Goal: Information Seeking & Learning: Get advice/opinions

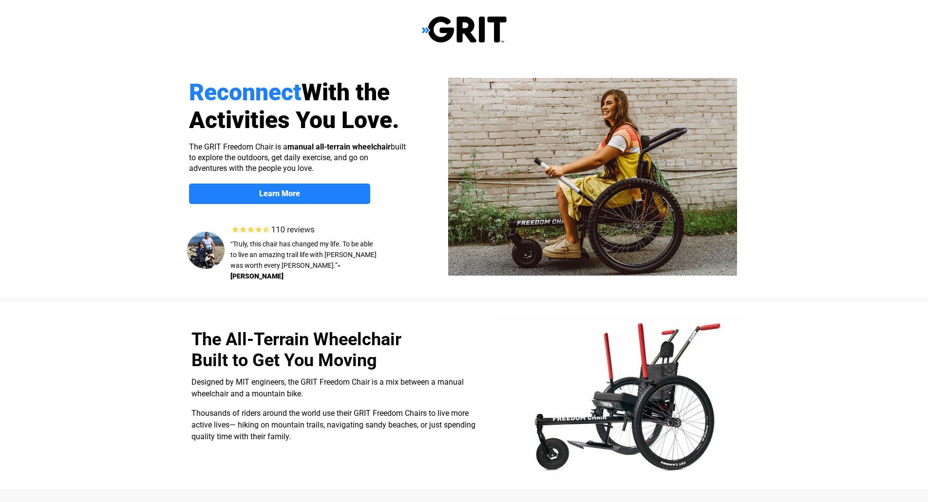
select select "CA"
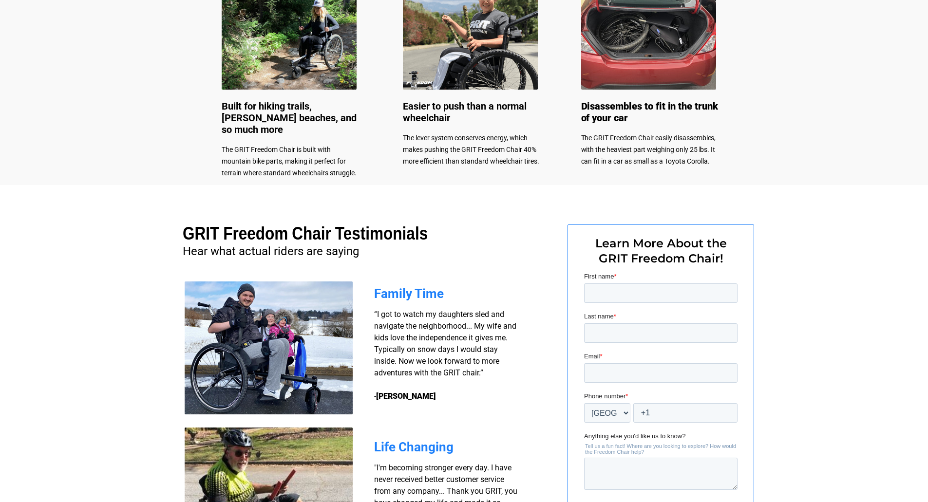
scroll to position [583, 0]
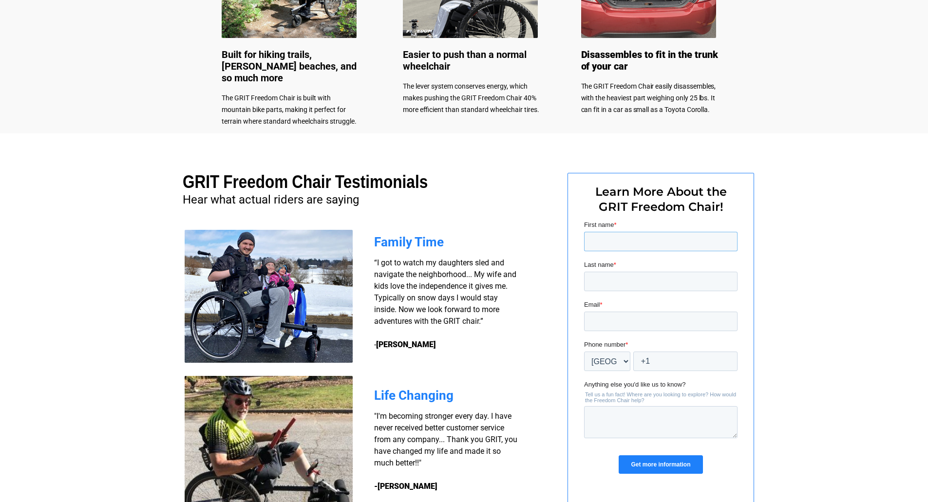
click at [613, 246] on input "First name *" at bounding box center [660, 241] width 153 height 19
type input "[PERSON_NAME]"
click at [619, 318] on input "Email *" at bounding box center [660, 321] width 153 height 19
type input "[PERSON_NAME][EMAIL_ADDRESS][PERSON_NAME][DOMAIN_NAME]"
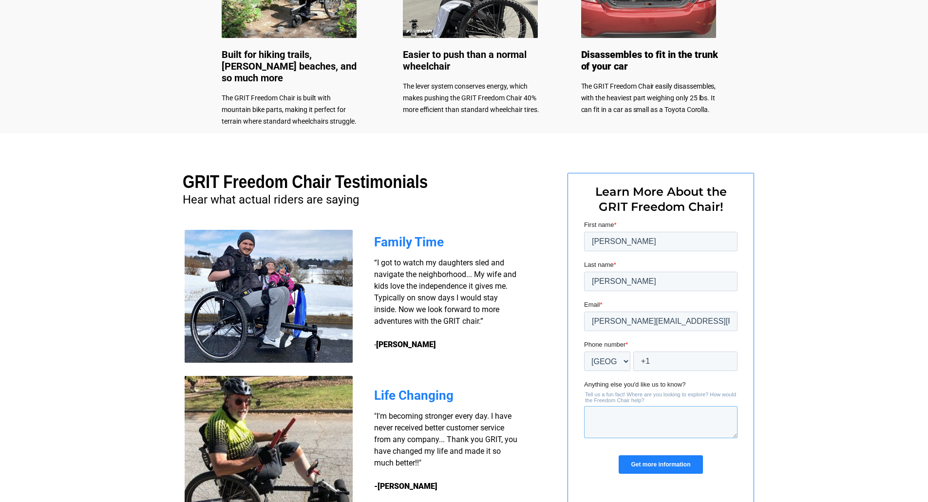
click at [660, 413] on textarea "Anything else you'd like us to know?" at bounding box center [660, 422] width 153 height 32
type textarea "I am interested in cost and if you have a distributor in [GEOGRAPHIC_DATA] or c…"
click at [666, 468] on input "Get more information" at bounding box center [660, 465] width 84 height 19
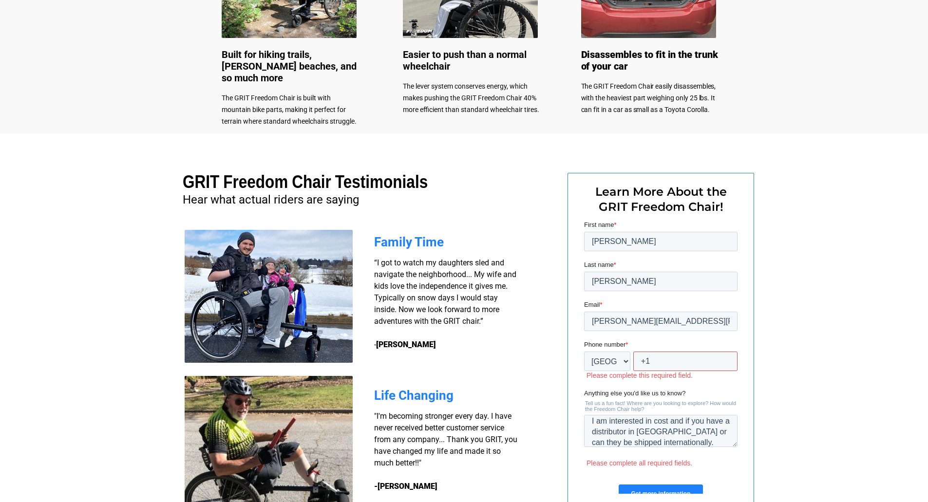
click at [676, 365] on input "+1" at bounding box center [685, 361] width 104 height 19
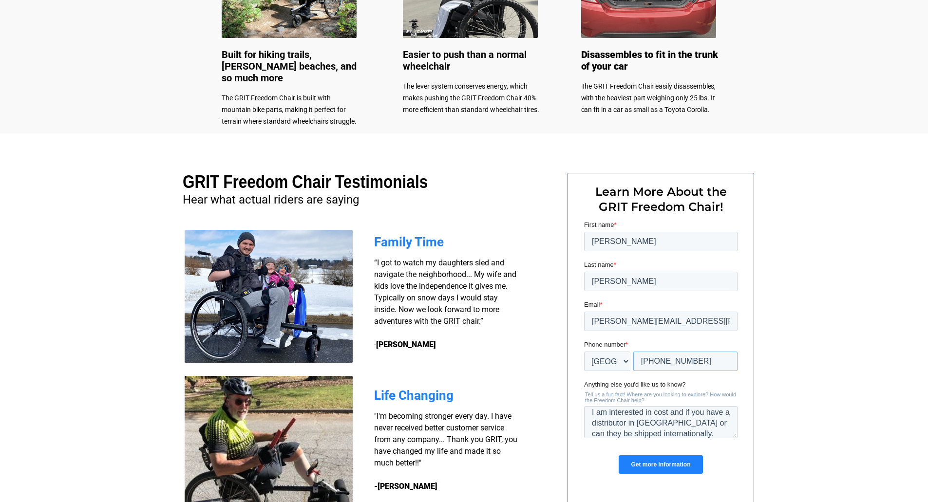
type input "+1 306-787-8199"
click at [655, 465] on input "Get more information" at bounding box center [660, 465] width 84 height 19
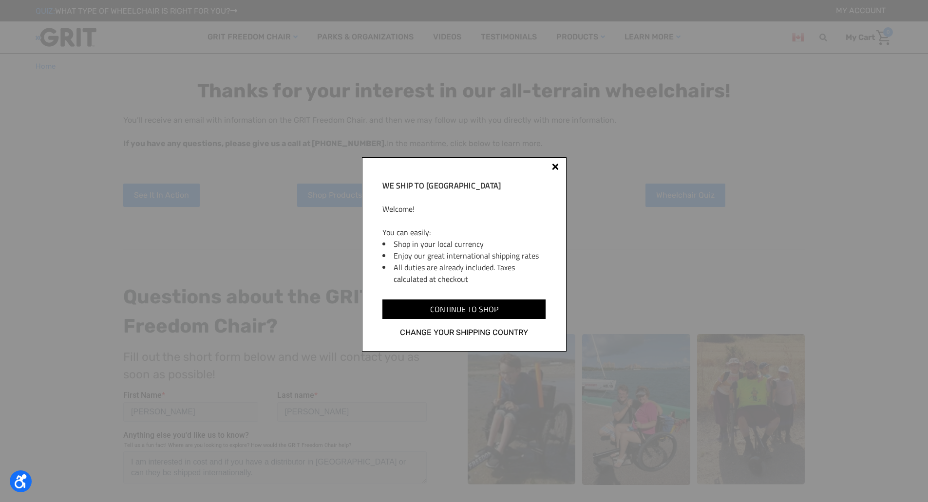
click at [555, 165] on div at bounding box center [555, 167] width 7 height 7
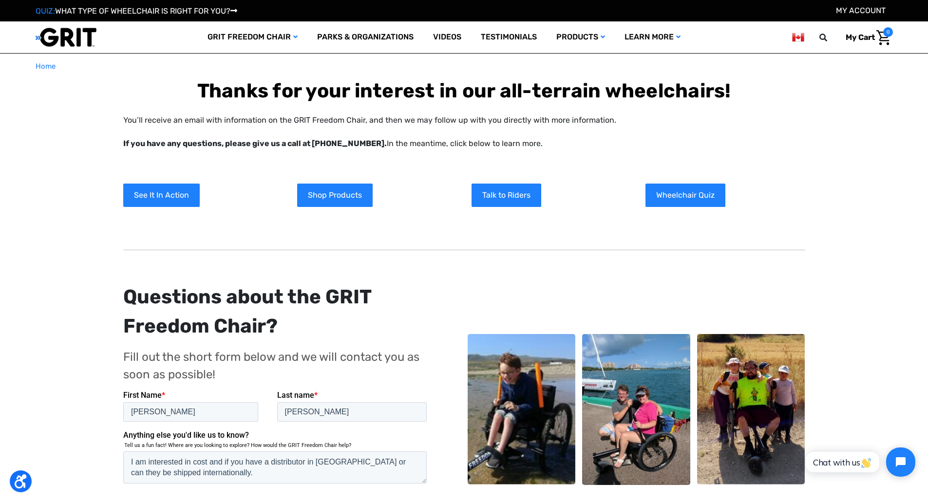
click at [74, 34] on img at bounding box center [66, 37] width 61 height 20
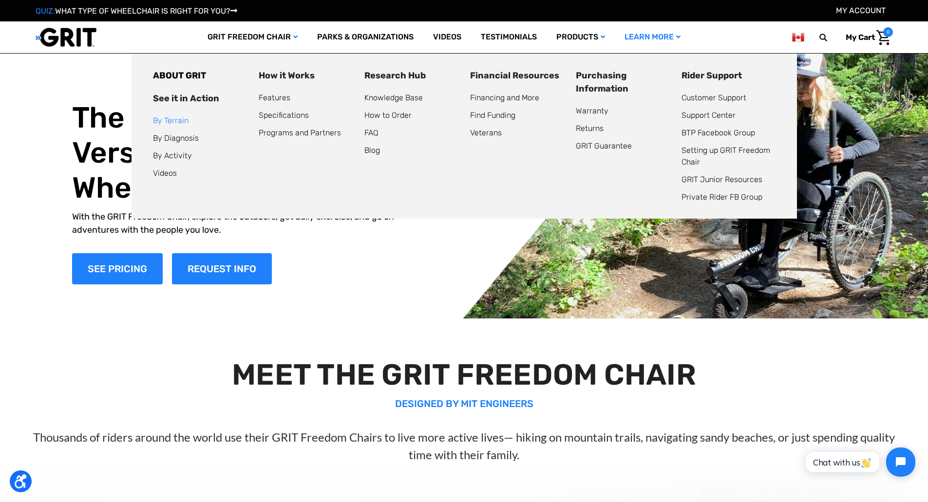
click at [171, 119] on link "By Terrain" at bounding box center [171, 120] width 36 height 9
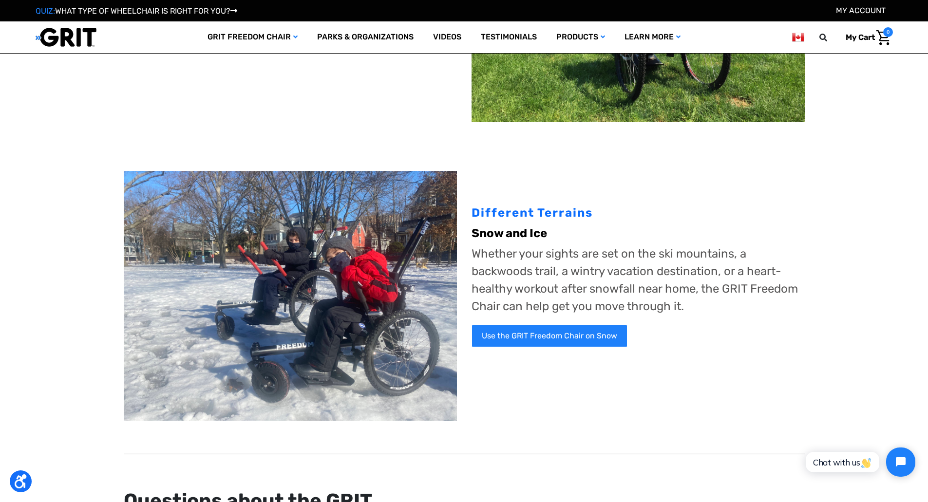
scroll to position [1121, 0]
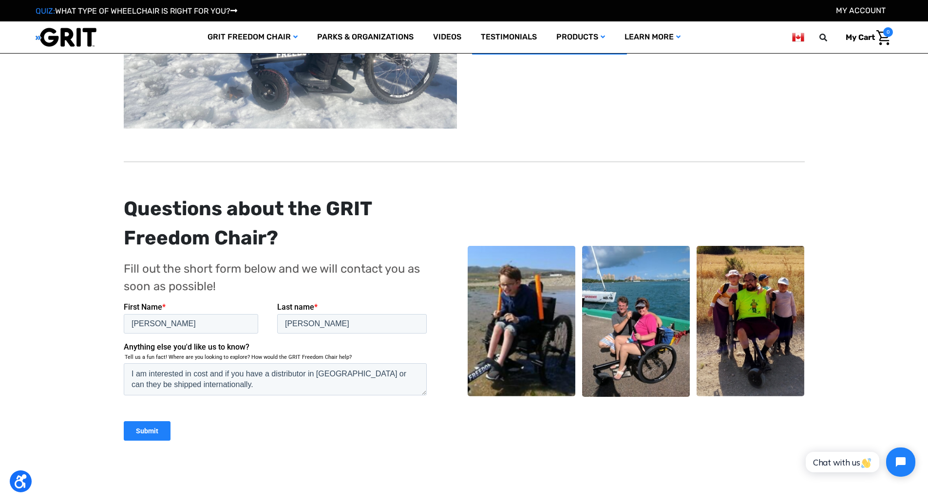
click at [156, 425] on input "Submit" at bounding box center [146, 430] width 47 height 19
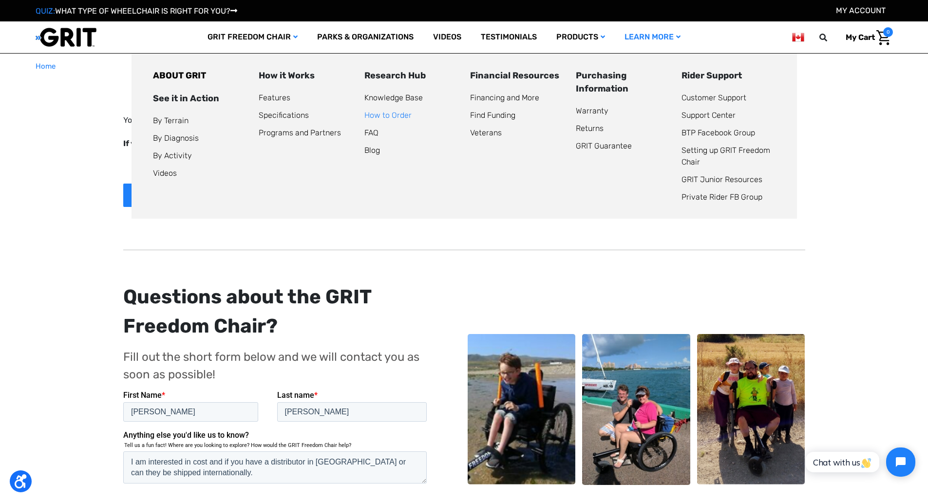
click at [387, 113] on link "How to Order" at bounding box center [387, 115] width 47 height 9
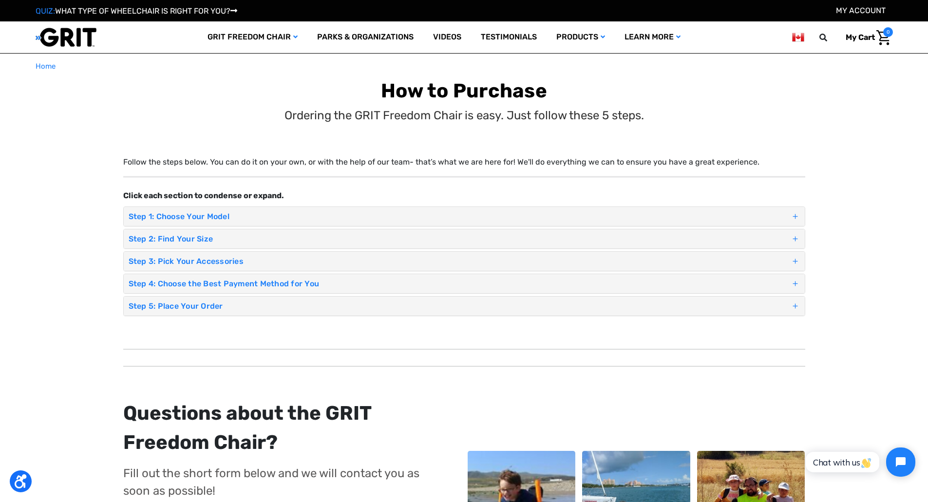
click at [794, 215] on span at bounding box center [795, 217] width 9 height 14
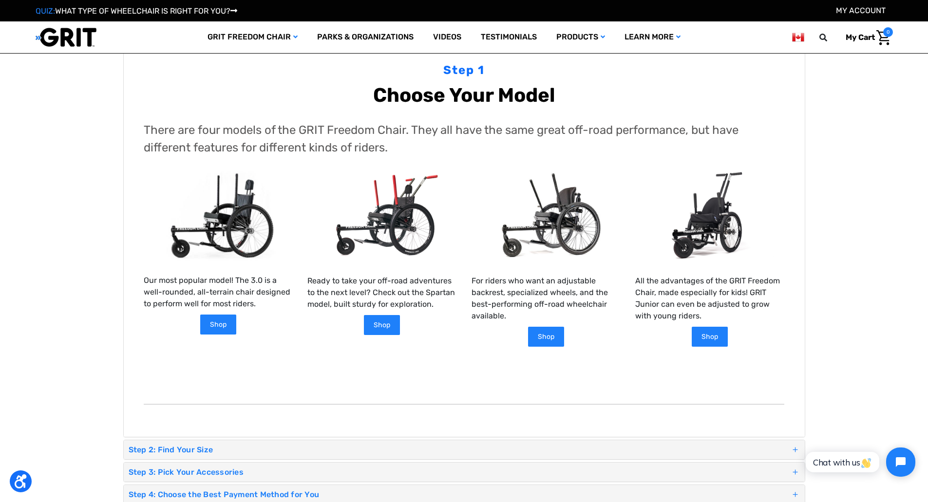
scroll to position [146, 0]
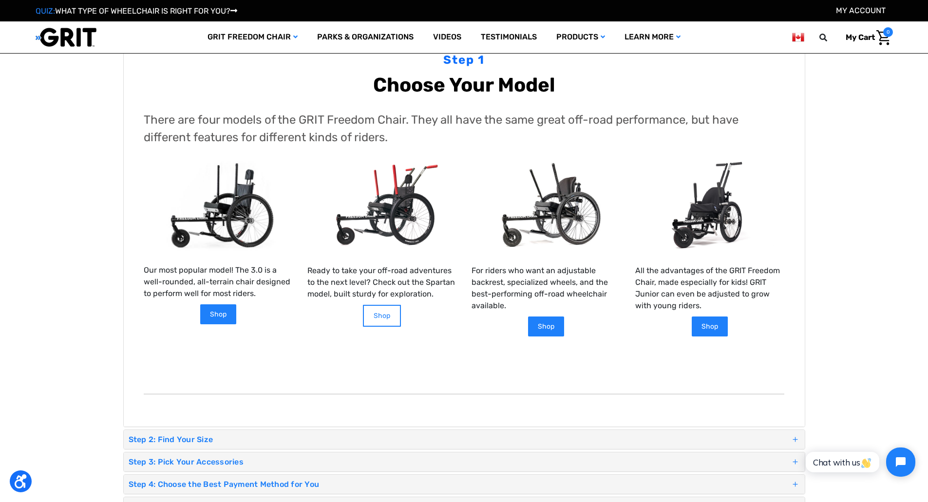
click at [386, 318] on link "Shop" at bounding box center [382, 316] width 38 height 22
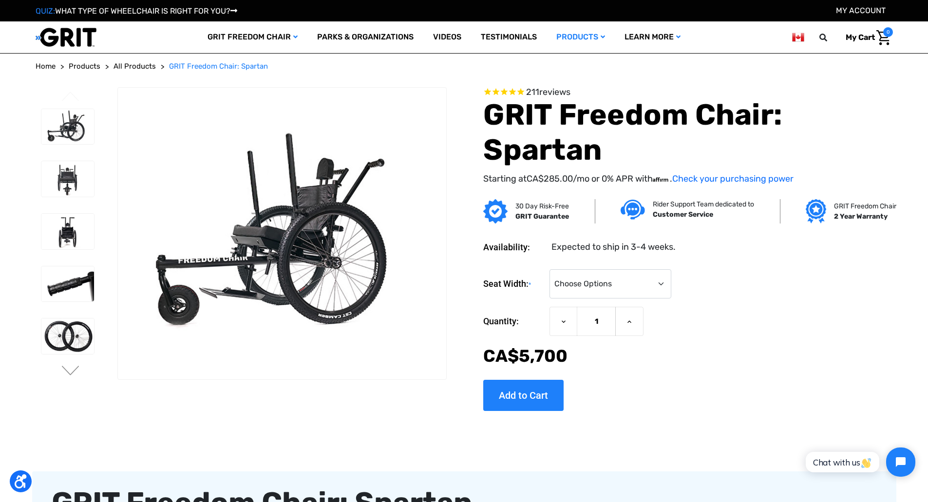
click at [64, 44] on img at bounding box center [66, 37] width 61 height 20
